Goal: Check status

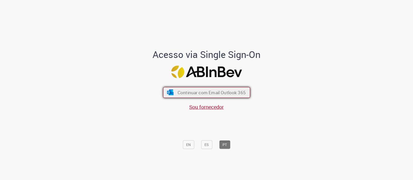
click at [181, 91] on span "Continuar com Email Outlook 365" at bounding box center [211, 93] width 68 height 6
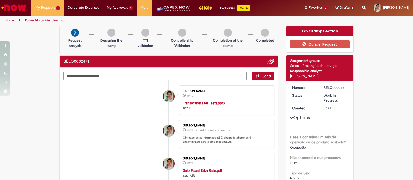
click at [336, 89] on div "SELO0002471" at bounding box center [336, 87] width 24 height 5
copy div "SELO0002471"
click at [165, 110] on div "Ticket history" at bounding box center [168, 142] width 13 height 105
